Goal: Find specific page/section: Find specific page/section

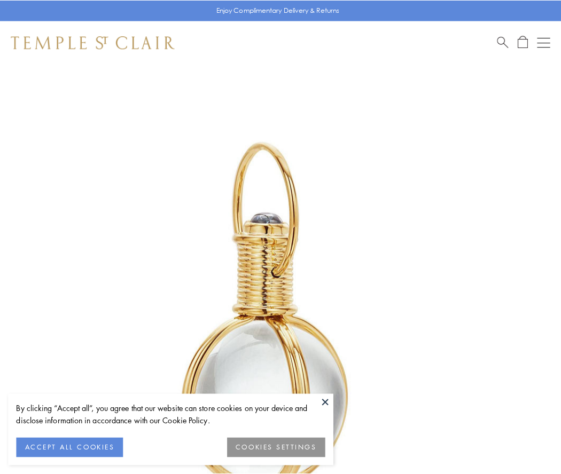
scroll to position [279, 0]
